Goal: Complete application form

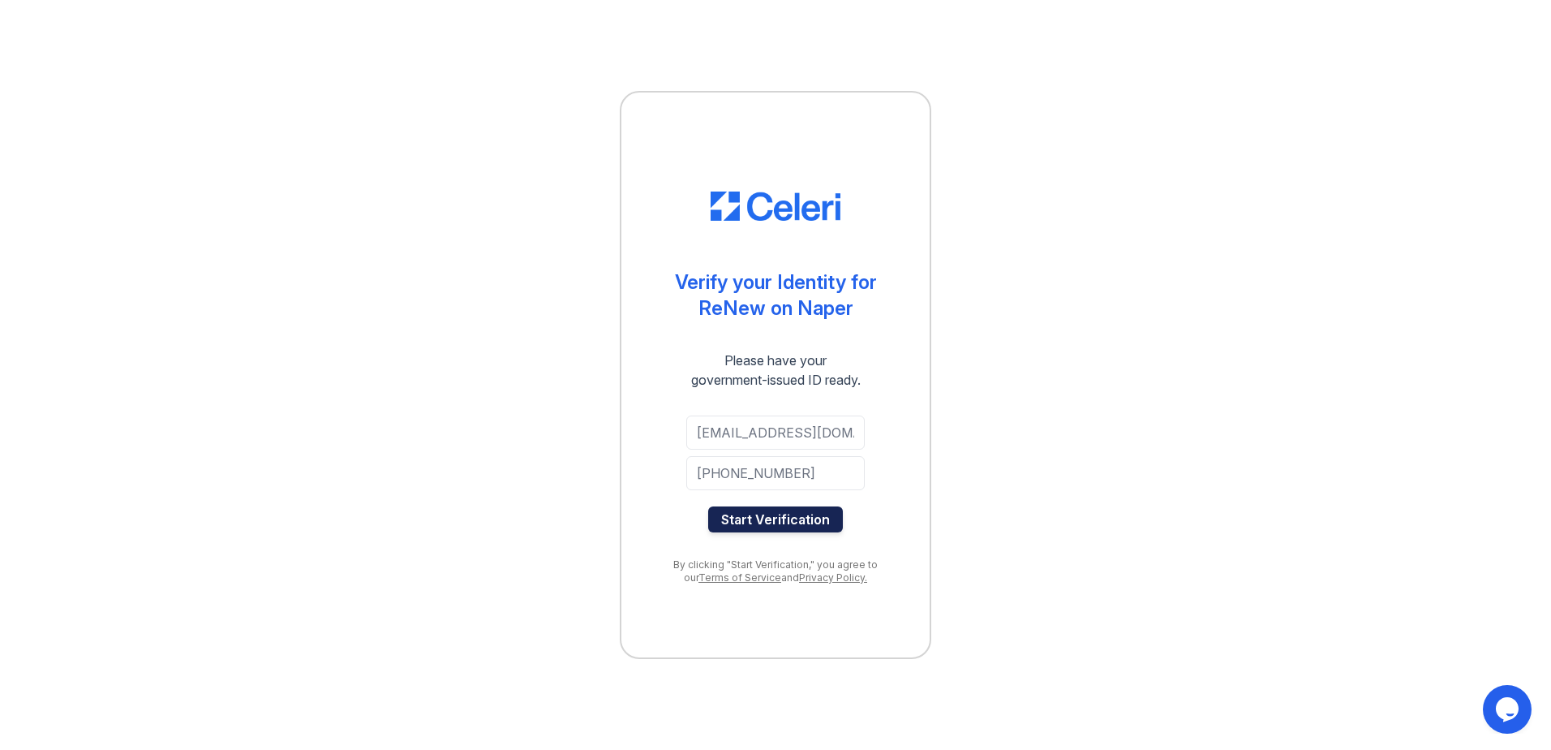
click at [809, 523] on button "Start Verification" at bounding box center [775, 519] width 135 height 26
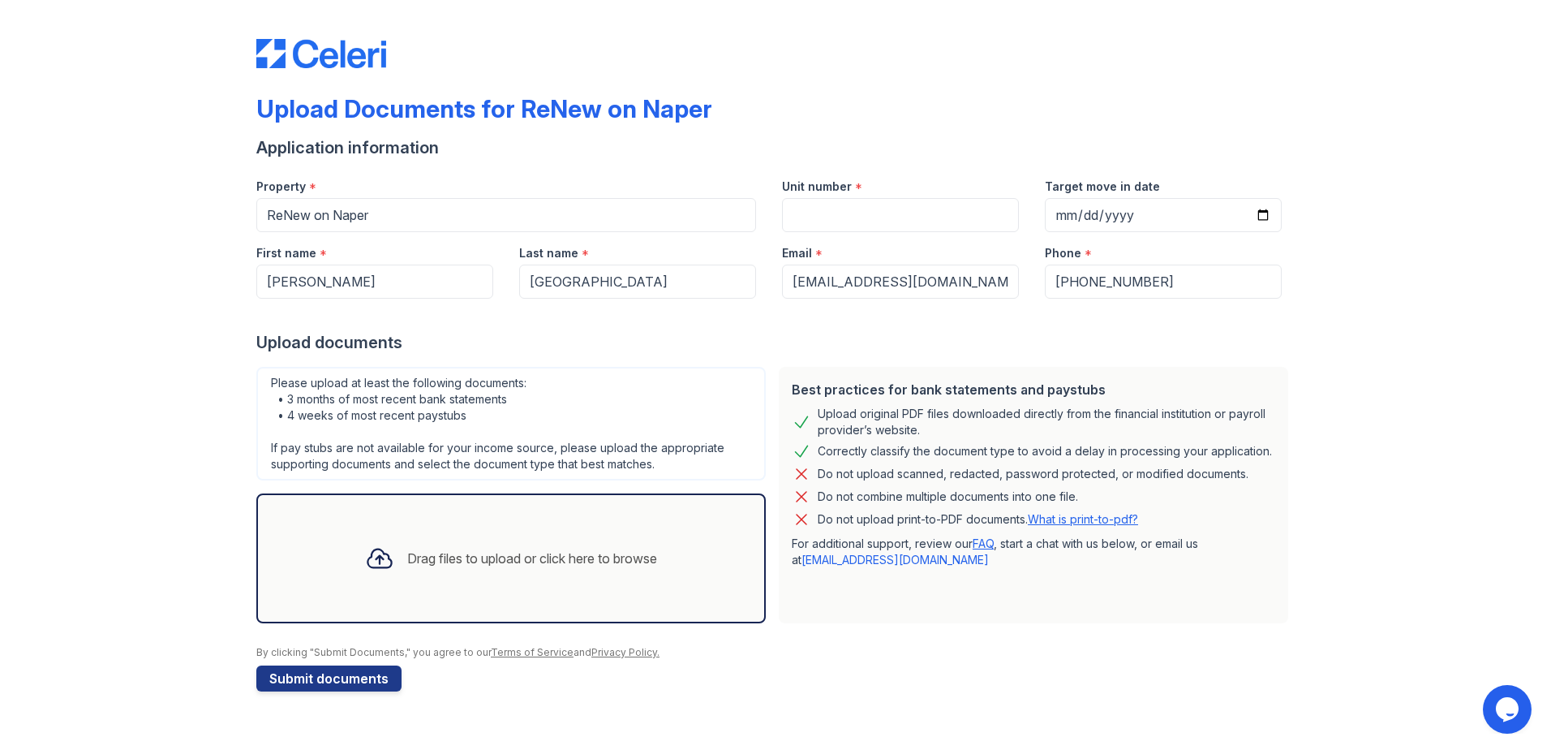
click at [412, 549] on div "Drag files to upload or click here to browse" at bounding box center [532, 558] width 250 height 19
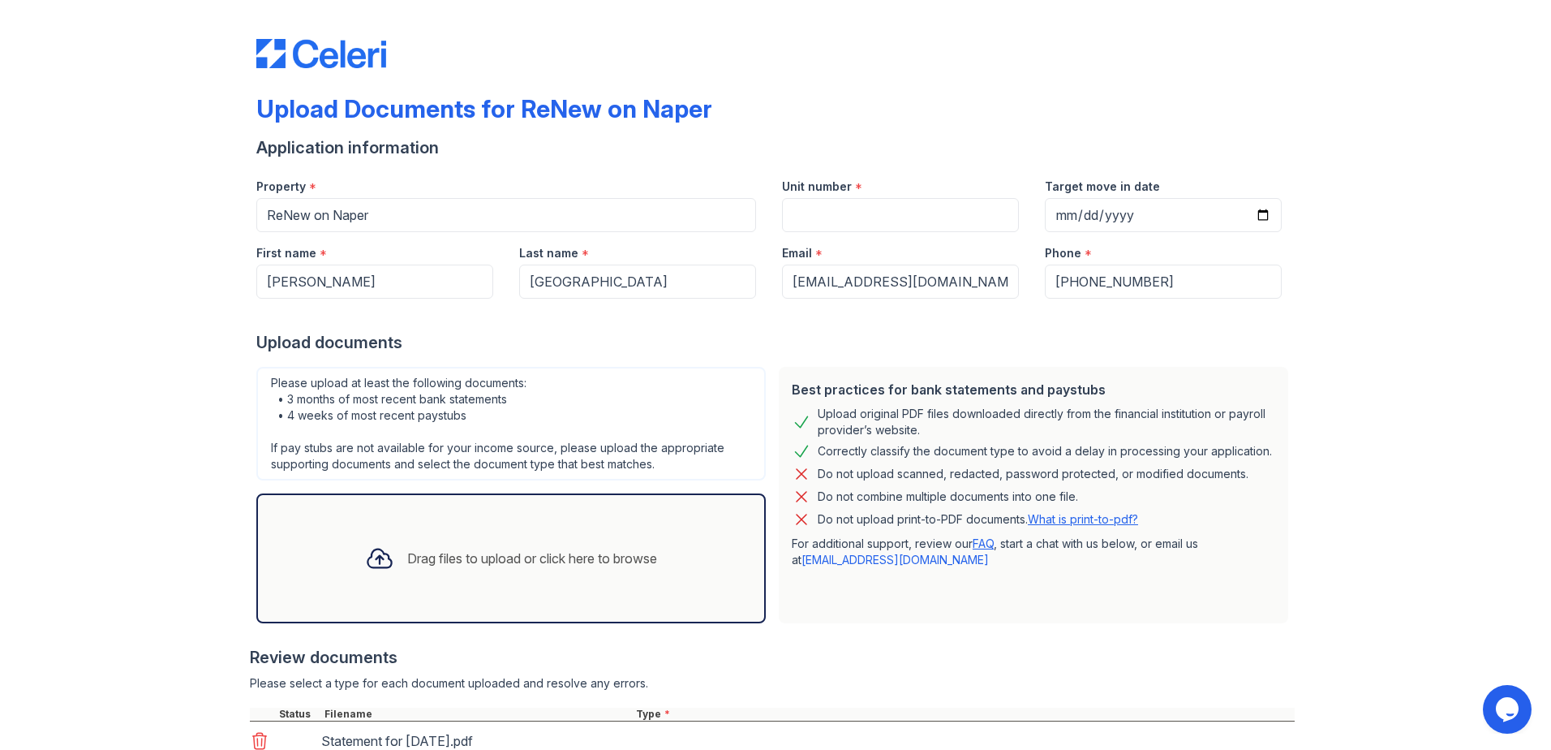
click at [545, 566] on div "Drag files to upload or click here to browse" at bounding box center [532, 558] width 250 height 19
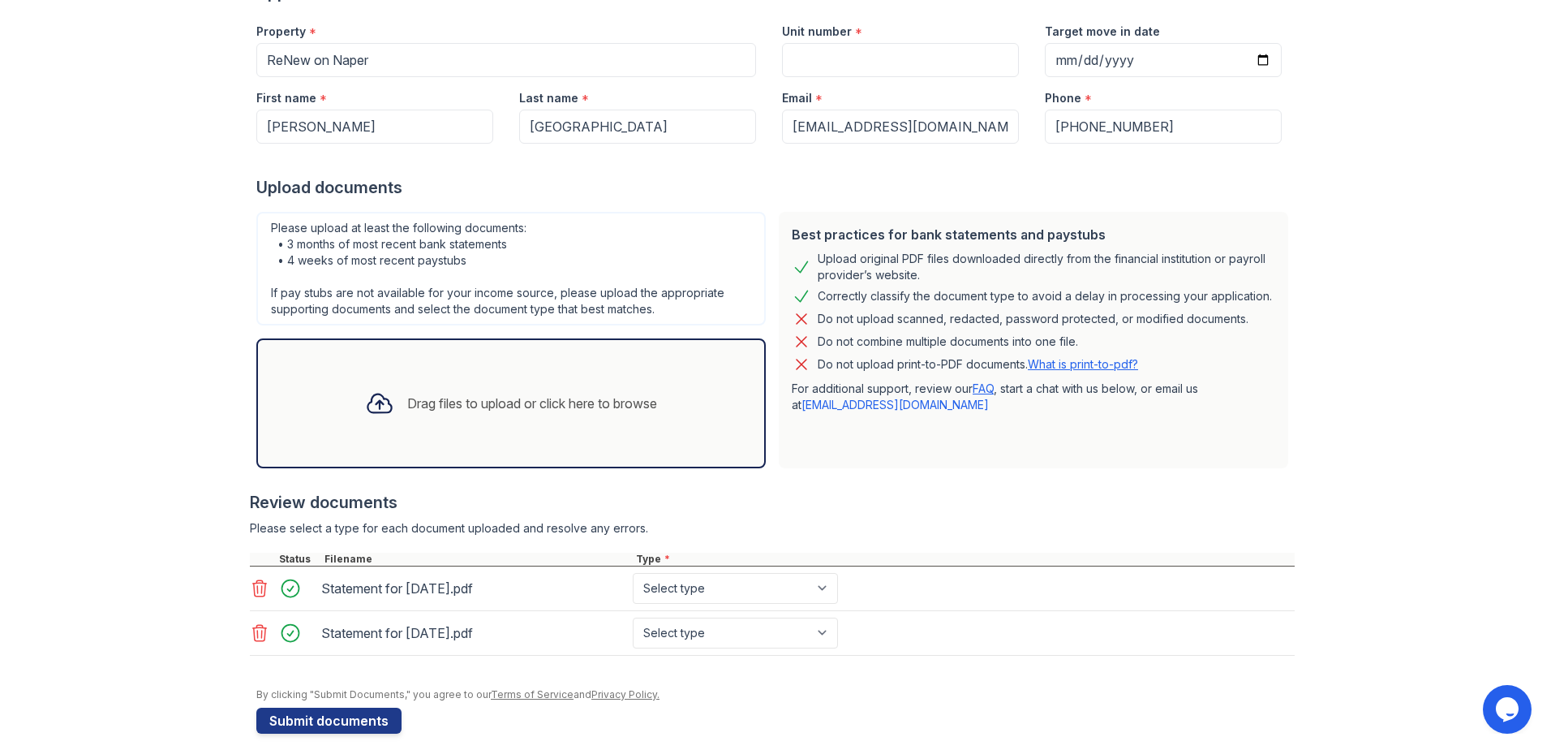
scroll to position [171, 0]
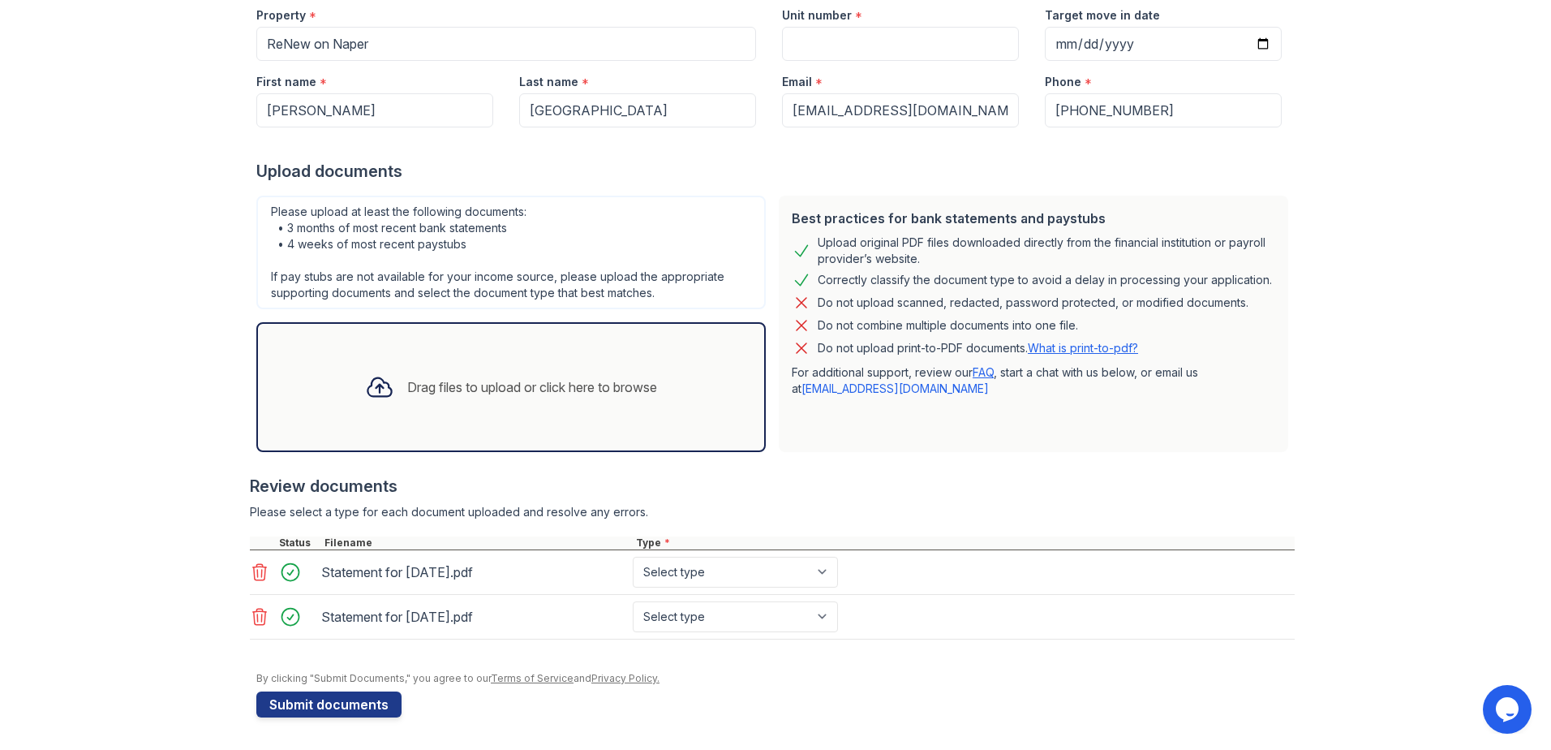
click at [496, 397] on div "Drag files to upload or click here to browse" at bounding box center [511, 386] width 318 height 55
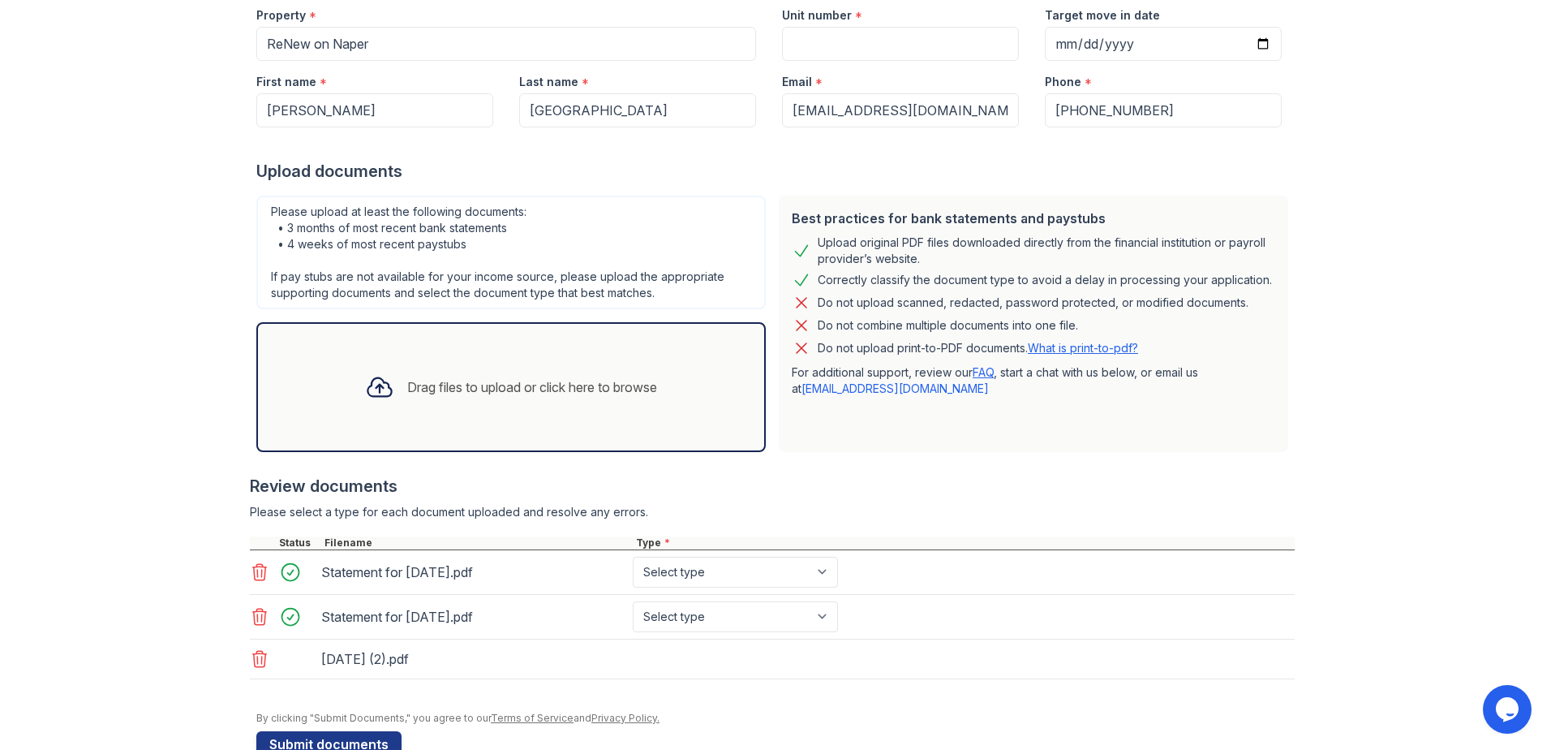
click at [432, 394] on div "Drag files to upload or click here to browse" at bounding box center [532, 386] width 250 height 19
click at [419, 382] on div "Drag files to upload or click here to browse" at bounding box center [532, 386] width 250 height 19
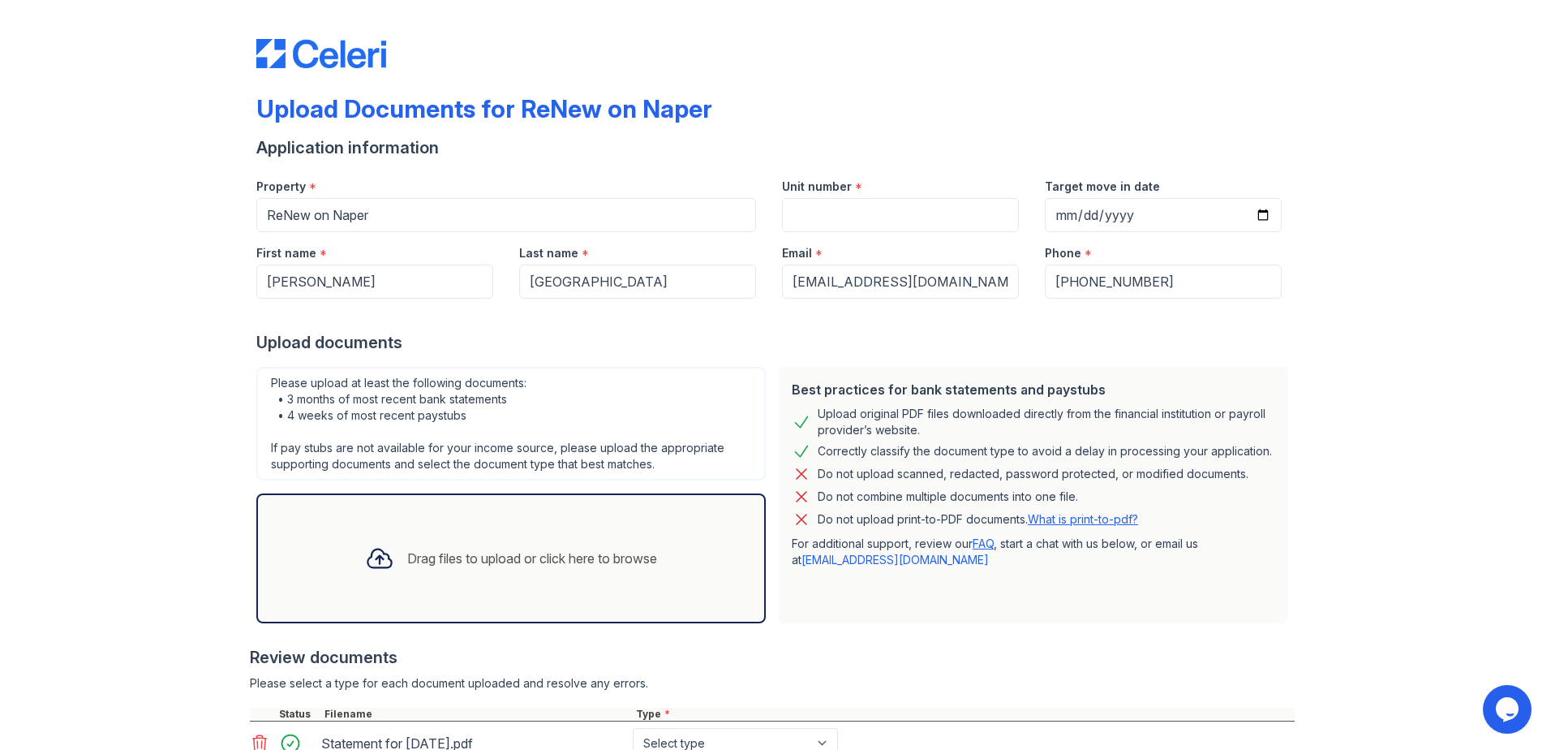
scroll to position [305, 0]
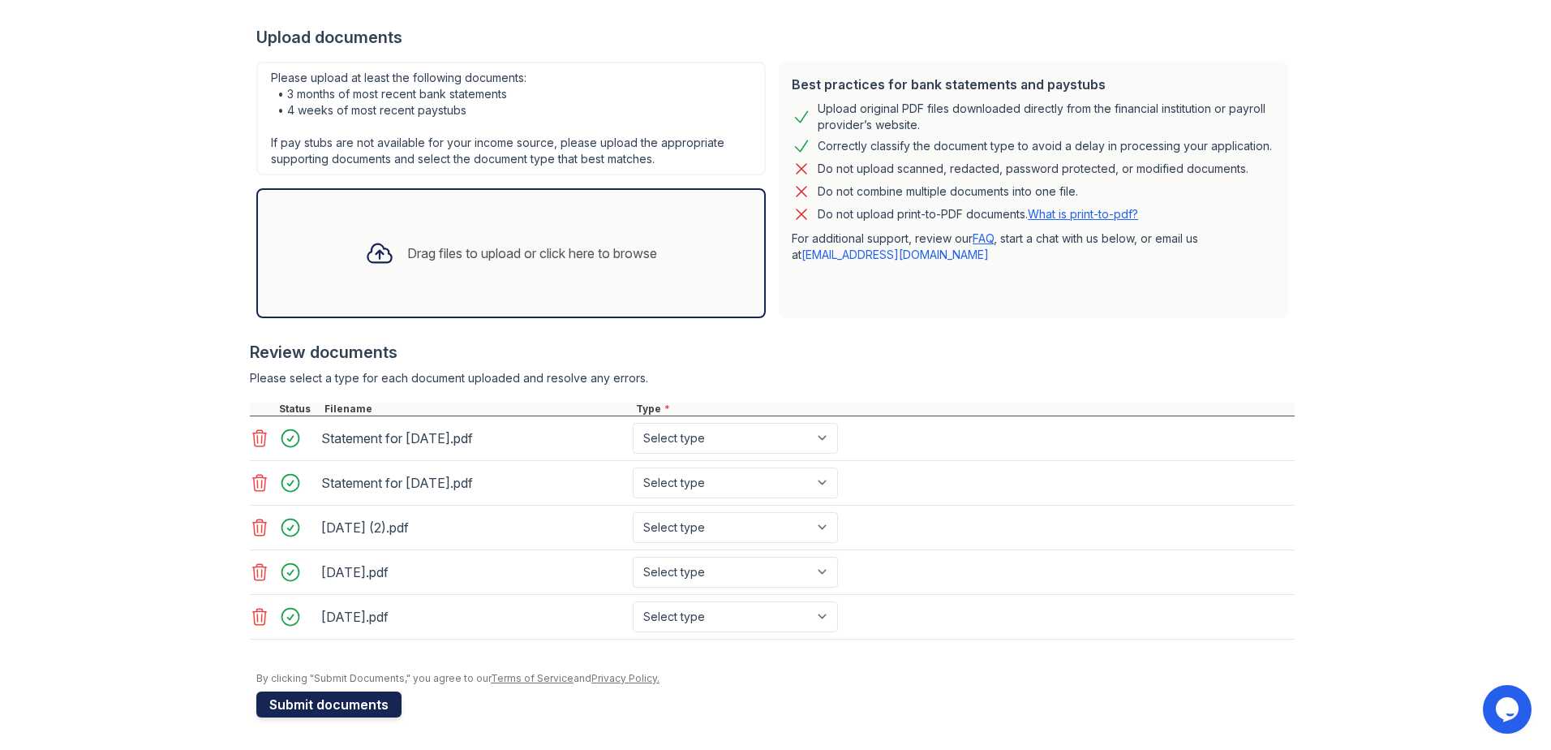
click at [340, 708] on button "Submit documents" at bounding box center [328, 704] width 145 height 26
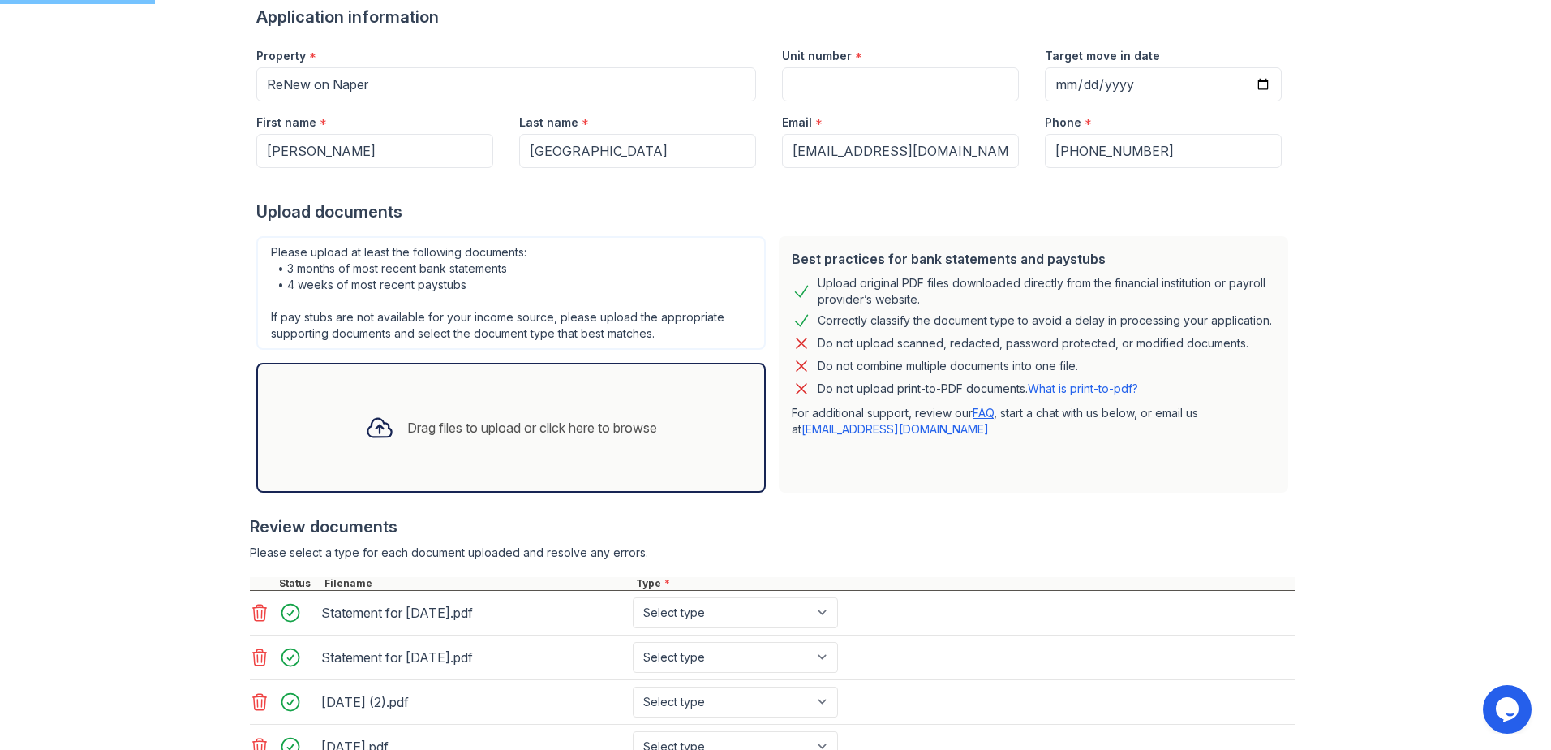
scroll to position [0, 0]
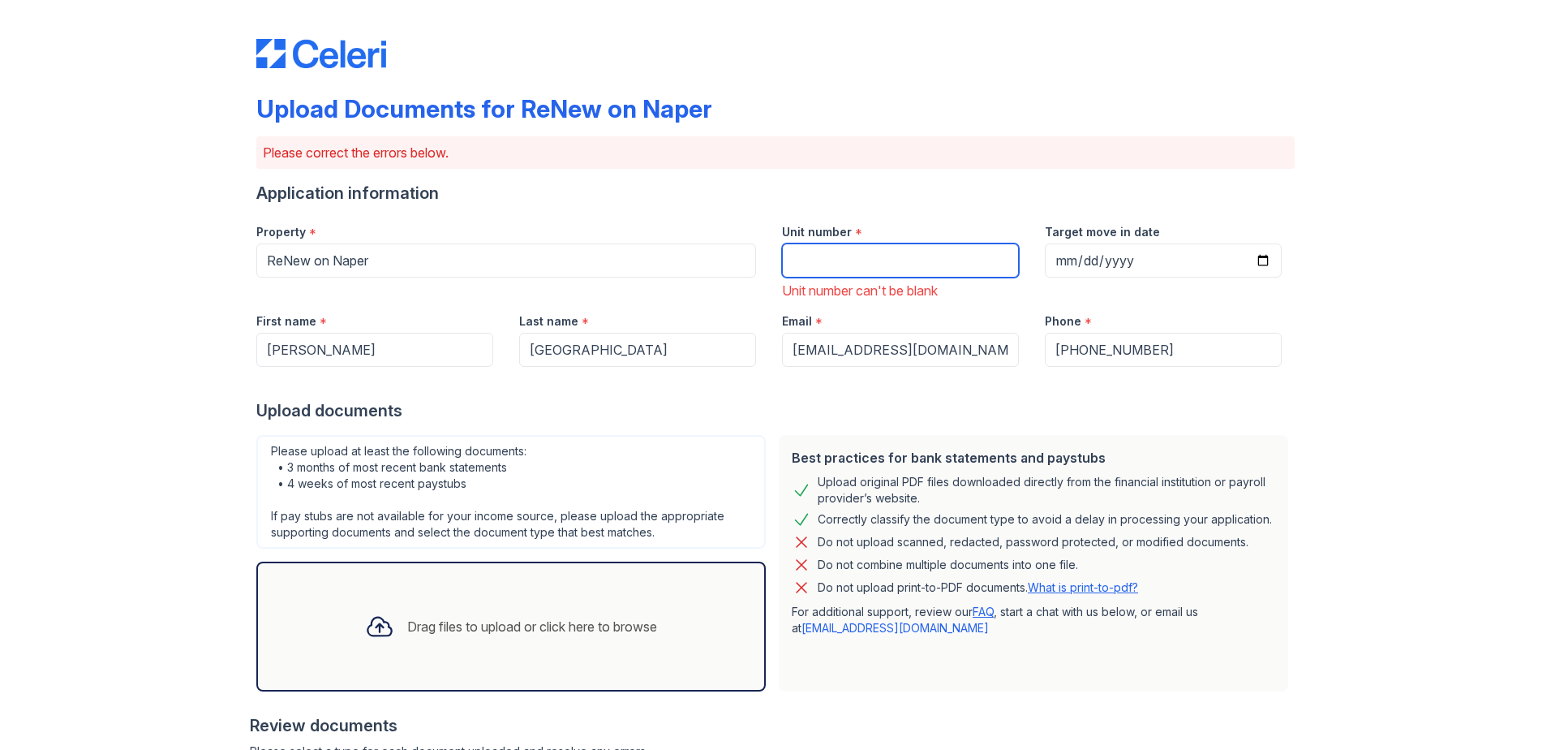
click at [834, 265] on input "Unit number" at bounding box center [900, 260] width 237 height 34
type input "0"
type input "10"
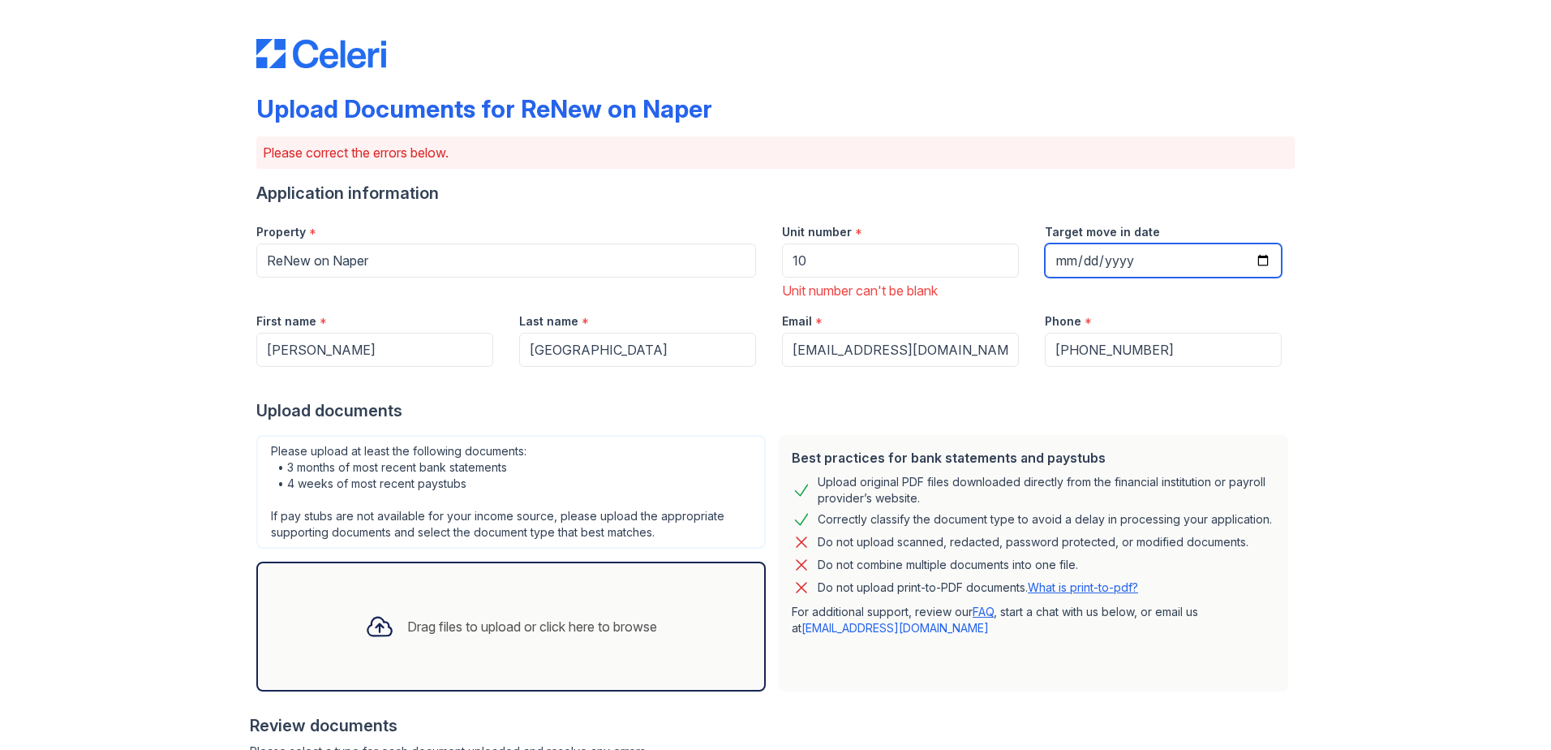
click at [1078, 260] on input "Target move in date" at bounding box center [1163, 260] width 237 height 34
click at [1258, 260] on input "Target move in date" at bounding box center [1163, 260] width 237 height 34
type input "[DATE]"
click at [1329, 348] on div "Upload Documents for ReNew on Naper Please correct the errors below. Applicatio…" at bounding box center [775, 587] width 1499 height 1175
click at [863, 424] on form "Application information Property * ReNew on Naper Unit number * 10 Unit number …" at bounding box center [775, 662] width 1039 height 961
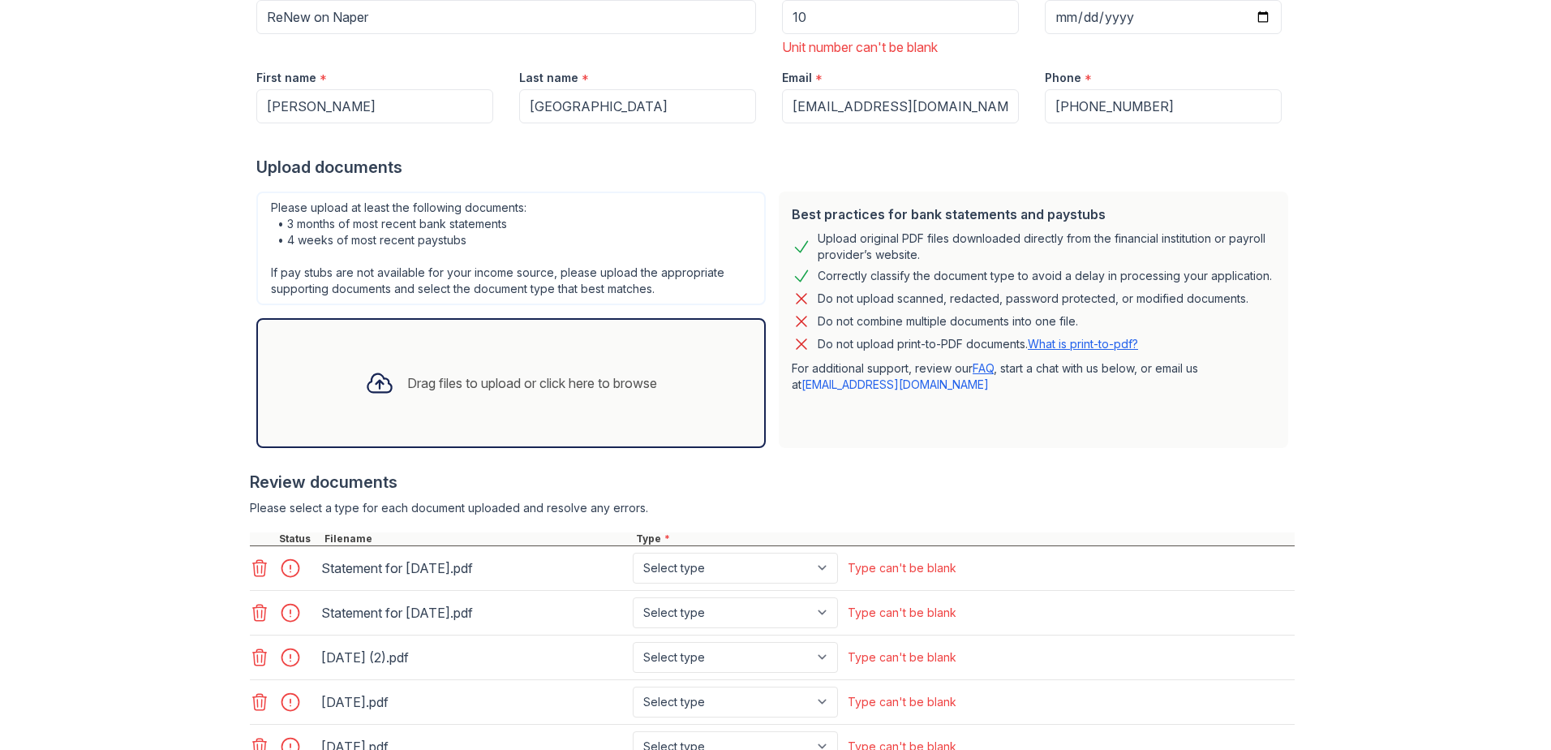
scroll to position [425, 0]
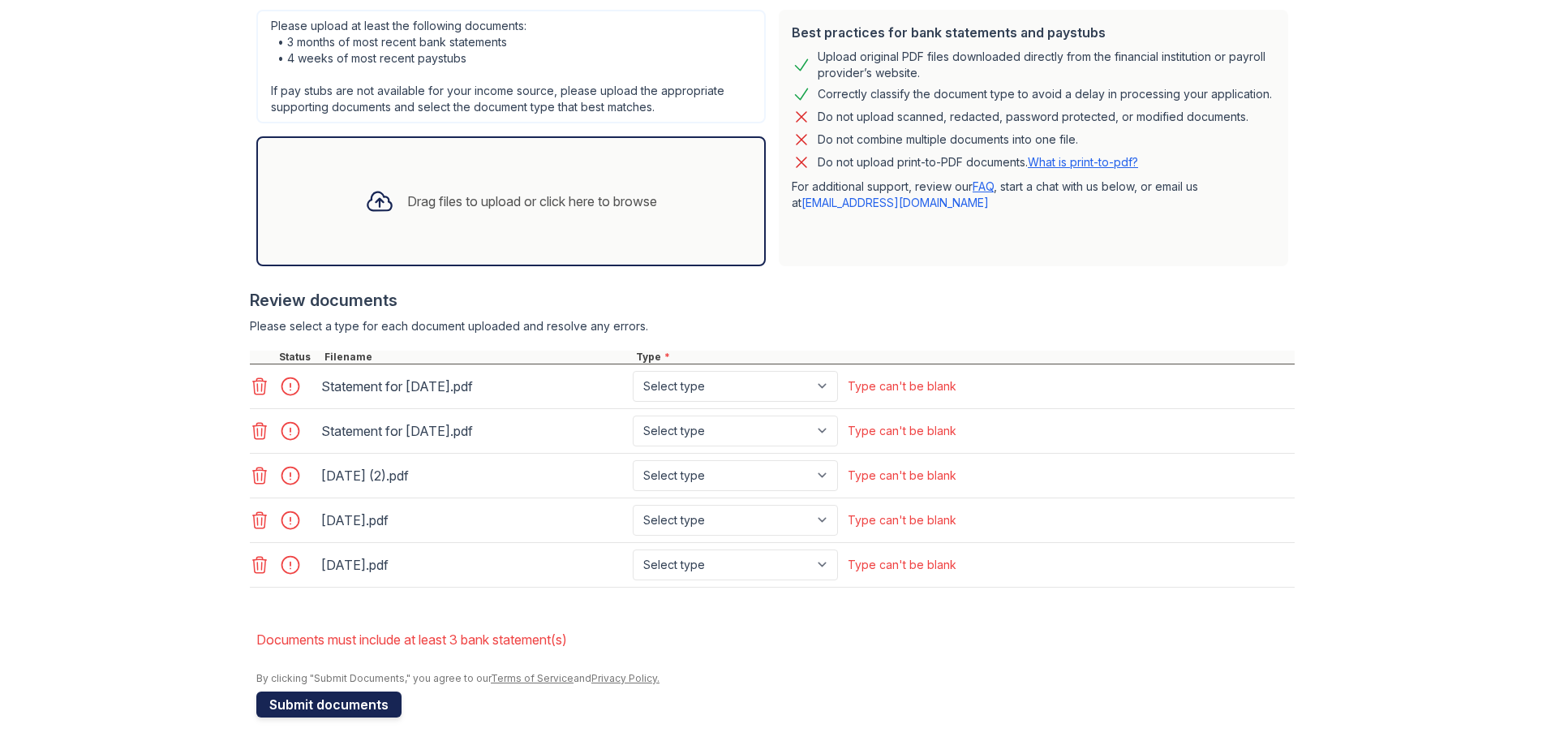
click at [341, 707] on button "Submit documents" at bounding box center [328, 704] width 145 height 26
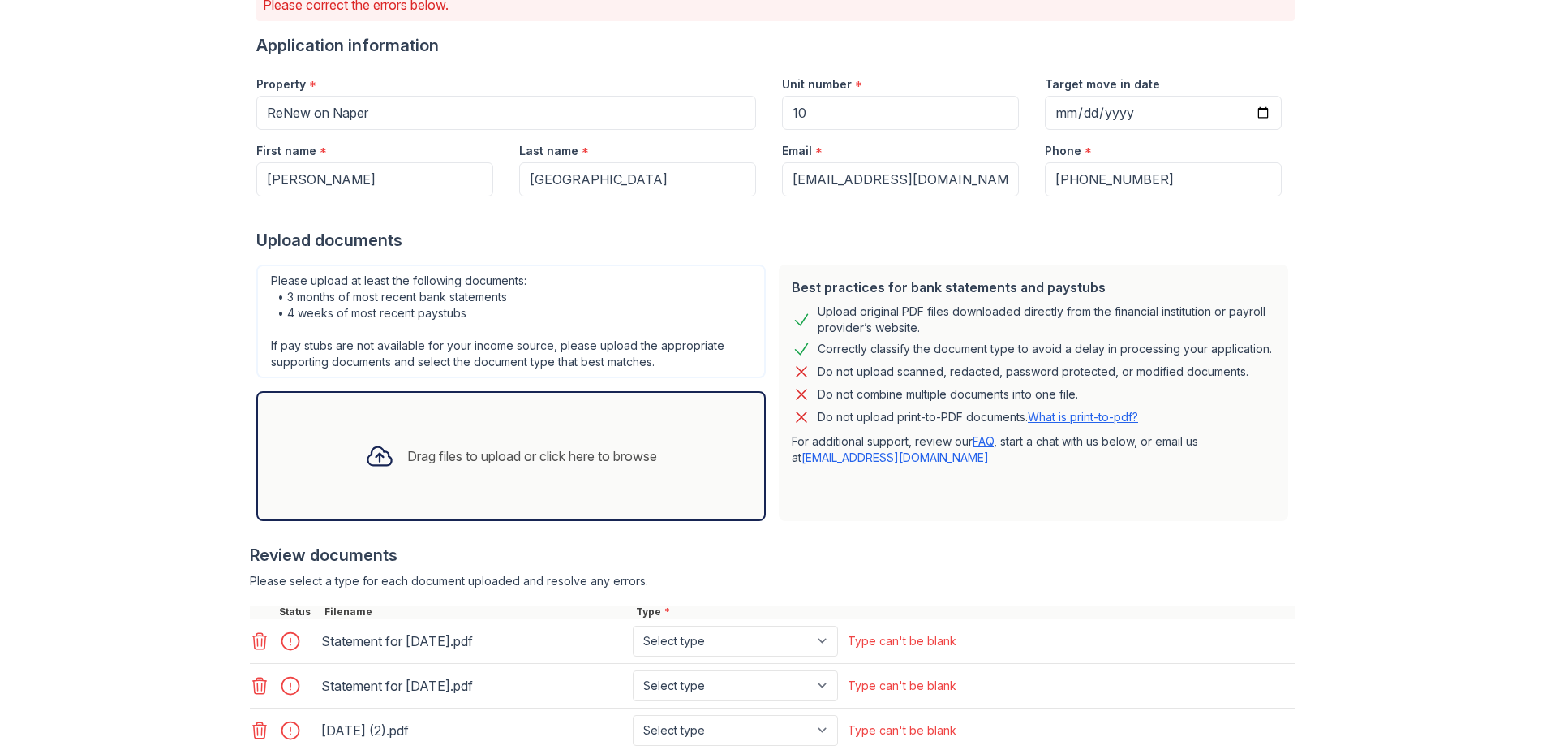
scroll to position [402, 0]
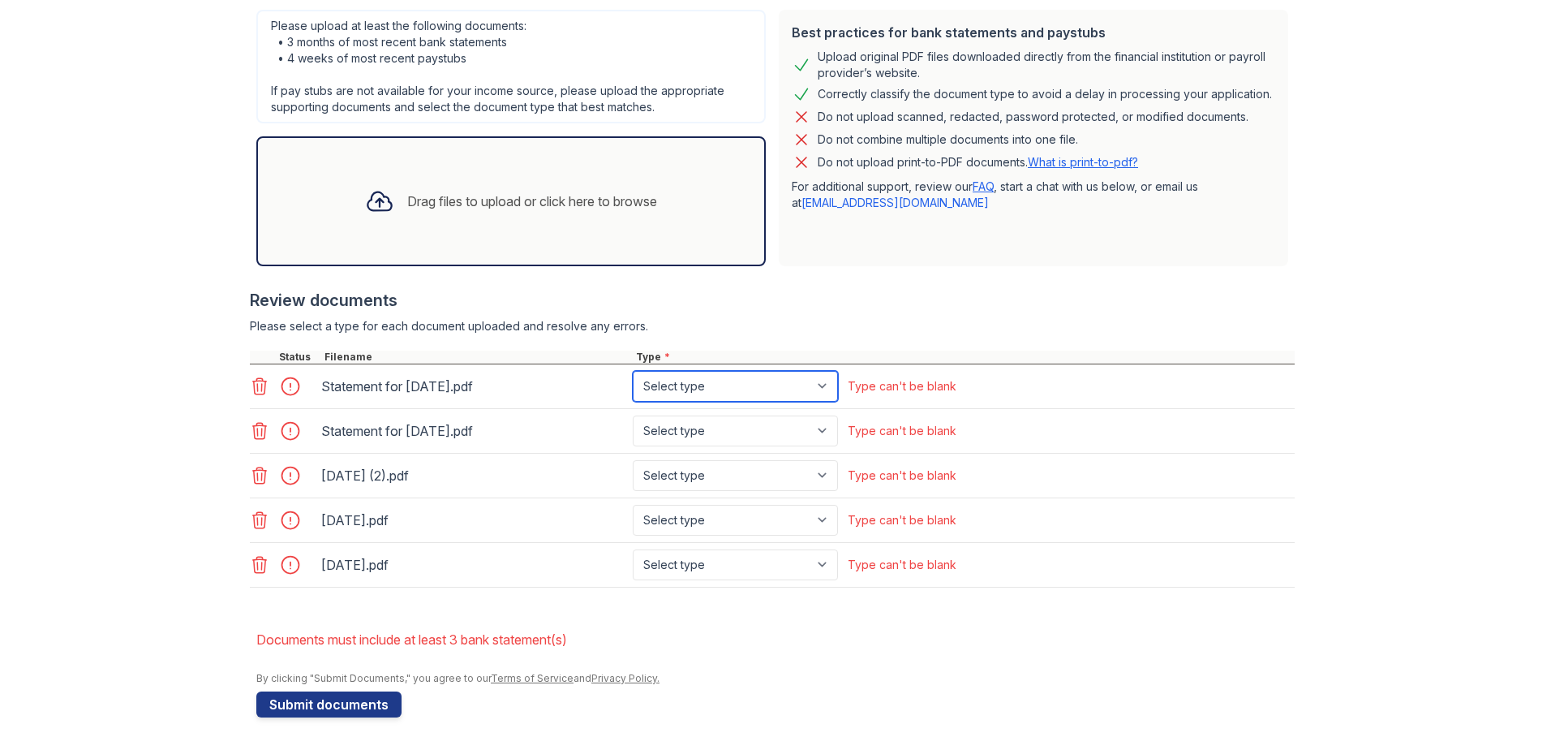
click at [802, 378] on select "Select type Paystub Bank Statement Offer Letter Tax Documents Benefit Award Let…" at bounding box center [735, 386] width 205 height 31
select select "paystub"
click at [633, 371] on select "Select type Paystub Bank Statement Offer Letter Tax Documents Benefit Award Let…" at bounding box center [735, 386] width 205 height 31
drag, startPoint x: 778, startPoint y: 407, endPoint x: 775, endPoint y: 422, distance: 15.8
click at [778, 408] on div "Statement for [DATE].pdf Select type Paystub Bank Statement Offer Letter Tax Do…" at bounding box center [772, 475] width 1045 height 223
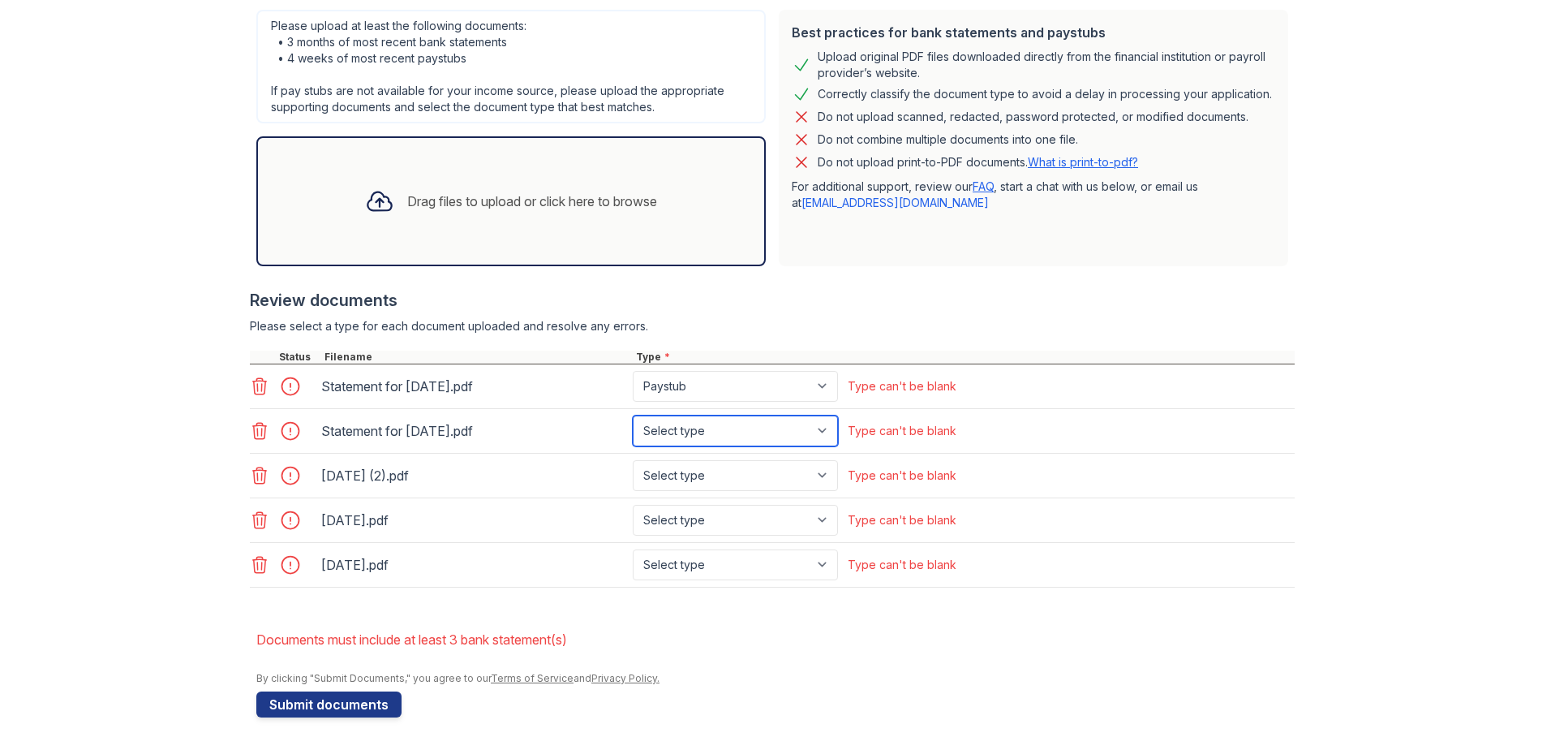
click at [775, 422] on select "Select type Paystub Bank Statement Offer Letter Tax Documents Benefit Award Let…" at bounding box center [735, 430] width 205 height 31
select select "paystub"
click at [633, 415] on select "Select type Paystub Bank Statement Offer Letter Tax Documents Benefit Award Let…" at bounding box center [735, 430] width 205 height 31
click at [767, 472] on select "Select type Paystub Bank Statement Offer Letter Tax Documents Benefit Award Let…" at bounding box center [735, 475] width 205 height 31
select select "bank_statement"
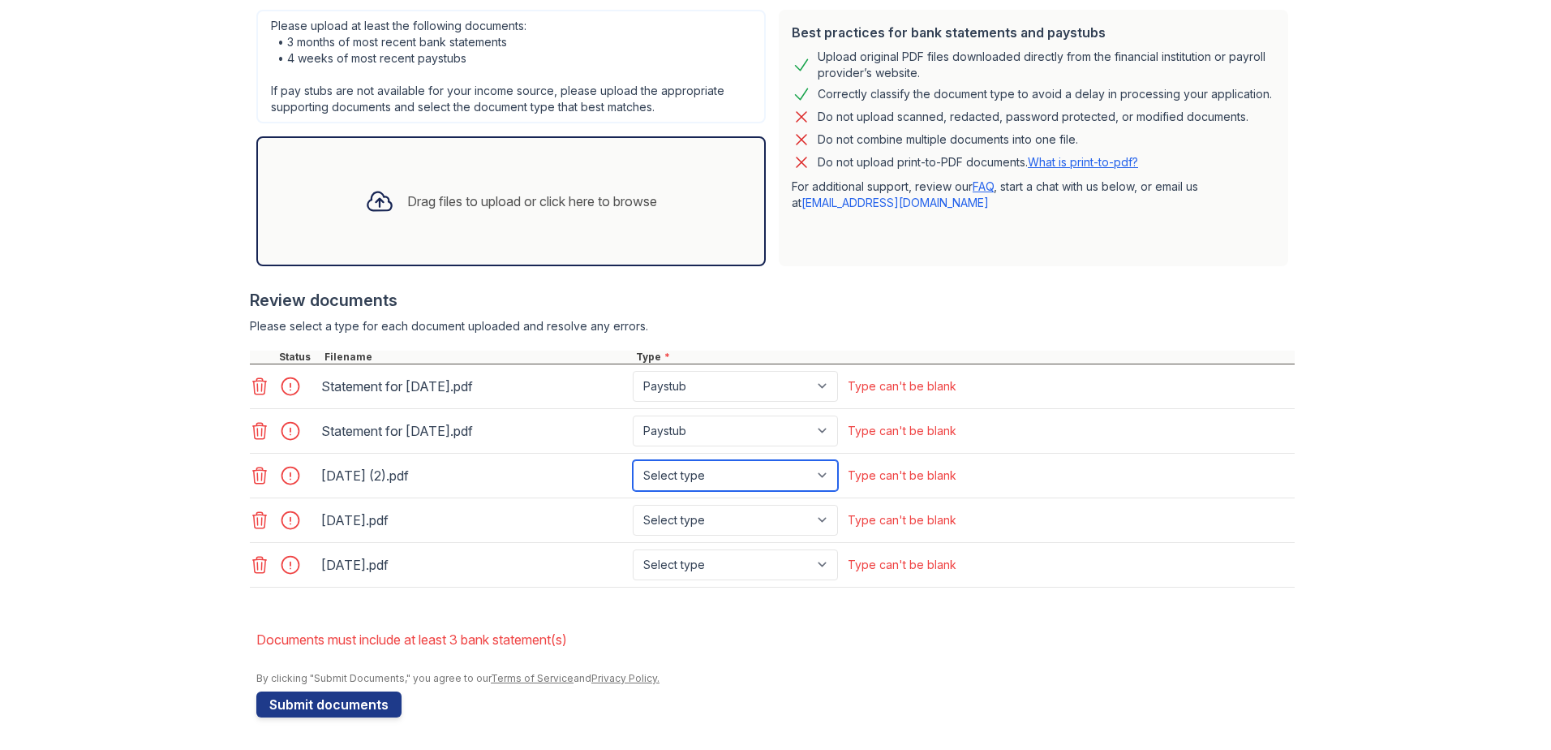
click at [633, 460] on select "Select type Paystub Bank Statement Offer Letter Tax Documents Benefit Award Let…" at bounding box center [735, 475] width 205 height 31
click at [759, 519] on select "Select type Paystub Bank Statement Offer Letter Tax Documents Benefit Award Let…" at bounding box center [735, 520] width 205 height 31
select select "bank_statement"
click at [633, 505] on select "Select type Paystub Bank Statement Offer Letter Tax Documents Benefit Award Let…" at bounding box center [735, 520] width 205 height 31
click at [746, 554] on select "Select type Paystub Bank Statement Offer Letter Tax Documents Benefit Award Let…" at bounding box center [735, 564] width 205 height 31
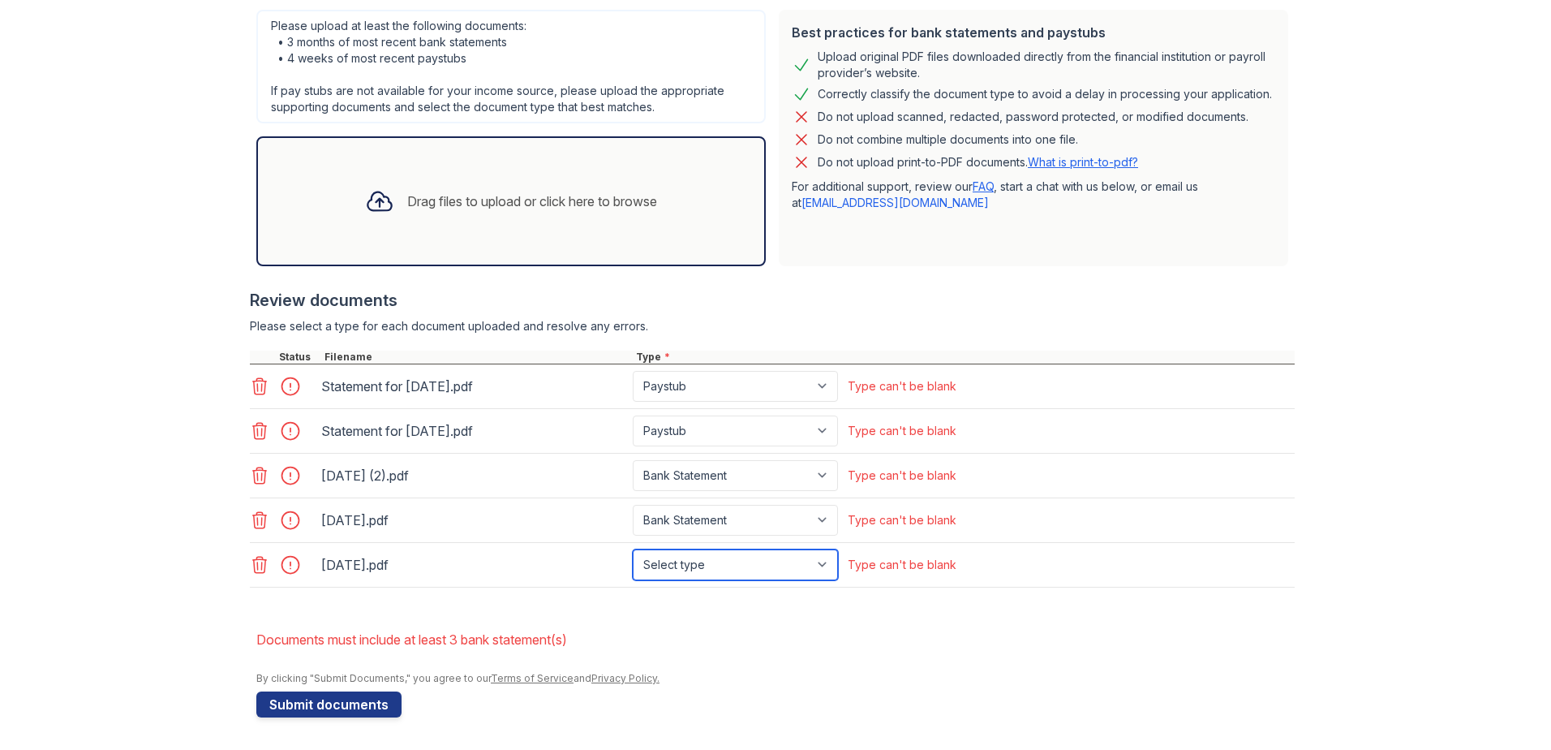
select select "bank_statement"
click at [633, 549] on select "Select type Paystub Bank Statement Offer Letter Tax Documents Benefit Award Let…" at bounding box center [735, 564] width 205 height 31
click at [840, 638] on li "Documents must include at least 3 bank statement(s)" at bounding box center [775, 639] width 1039 height 32
click at [378, 702] on button "Submit documents" at bounding box center [328, 704] width 145 height 26
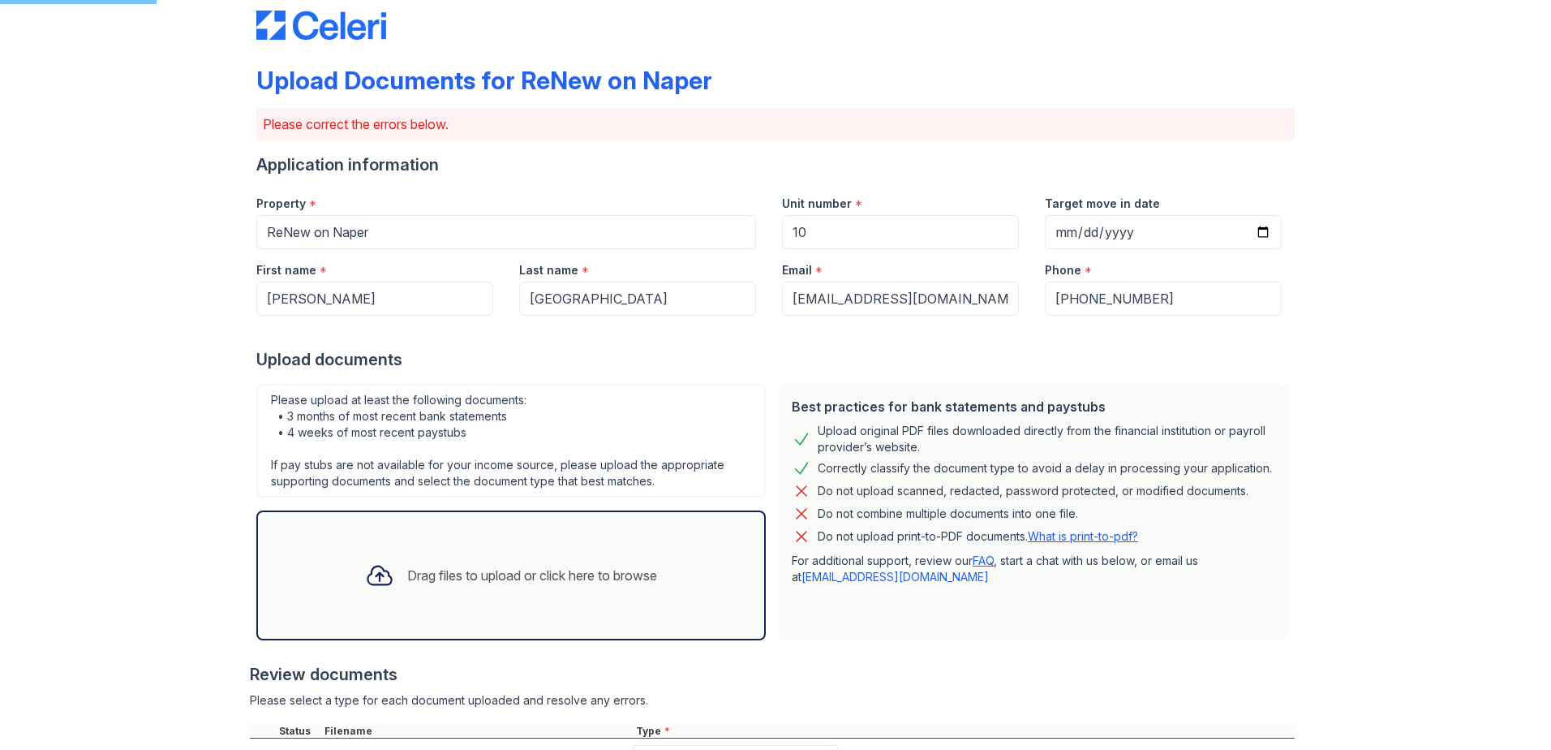
scroll to position [0, 0]
